Goal: Check status: Check status

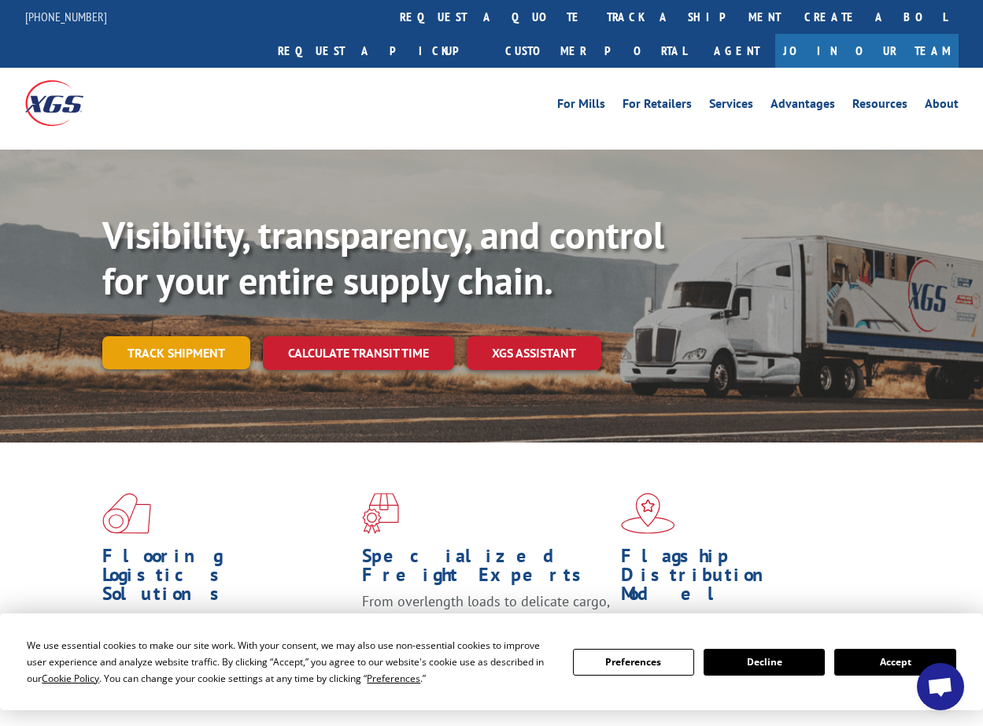
click at [182, 336] on link "Track shipment" at bounding box center [176, 352] width 148 height 33
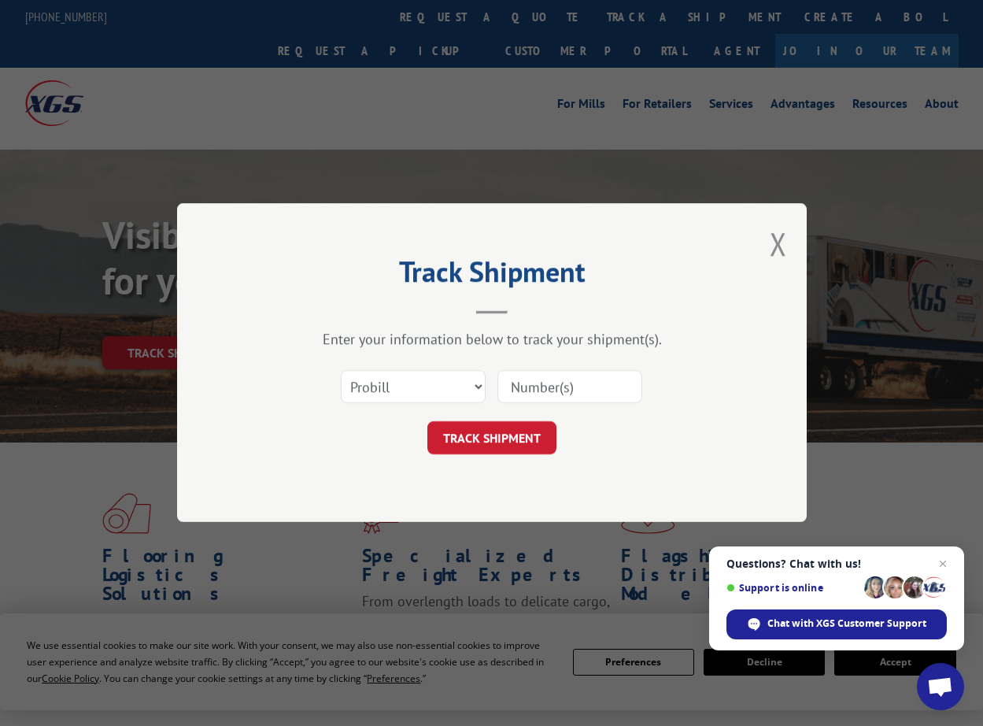
click at [541, 382] on input at bounding box center [569, 387] width 145 height 33
type input "17346136"
click at [507, 429] on button "TRACK SHIPMENT" at bounding box center [491, 438] width 129 height 33
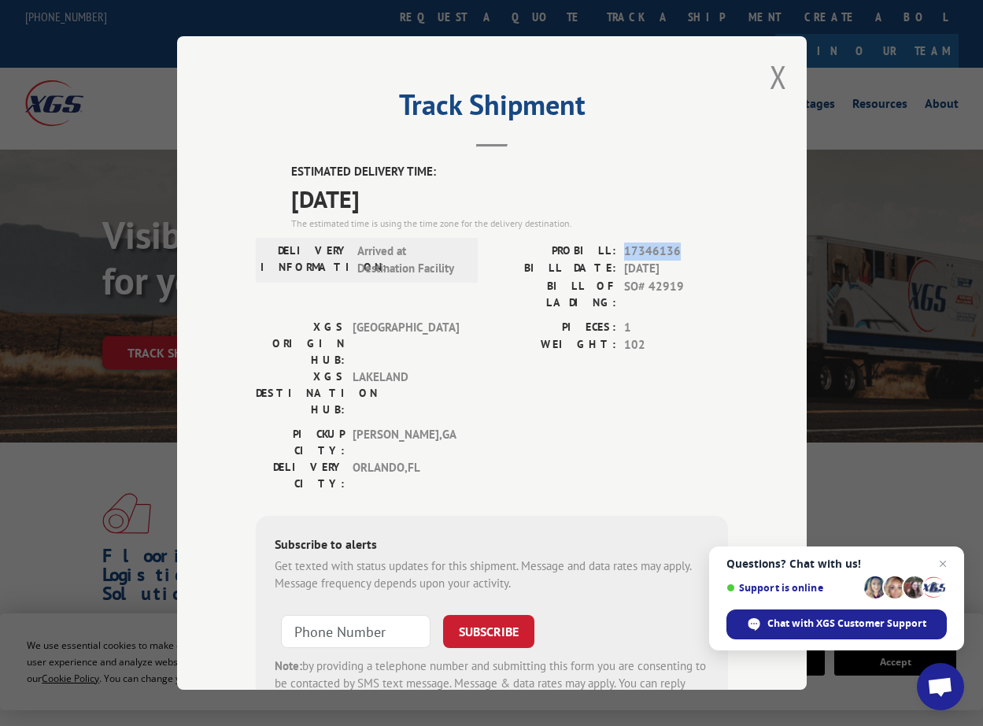
drag, startPoint x: 677, startPoint y: 244, endPoint x: 611, endPoint y: 246, distance: 65.4
click at [611, 246] on div "PROBILL: 17346136" at bounding box center [610, 251] width 236 height 18
copy div "17346136"
click at [773, 64] on button "Close modal" at bounding box center [778, 77] width 17 height 42
